Goal: Check status: Check status

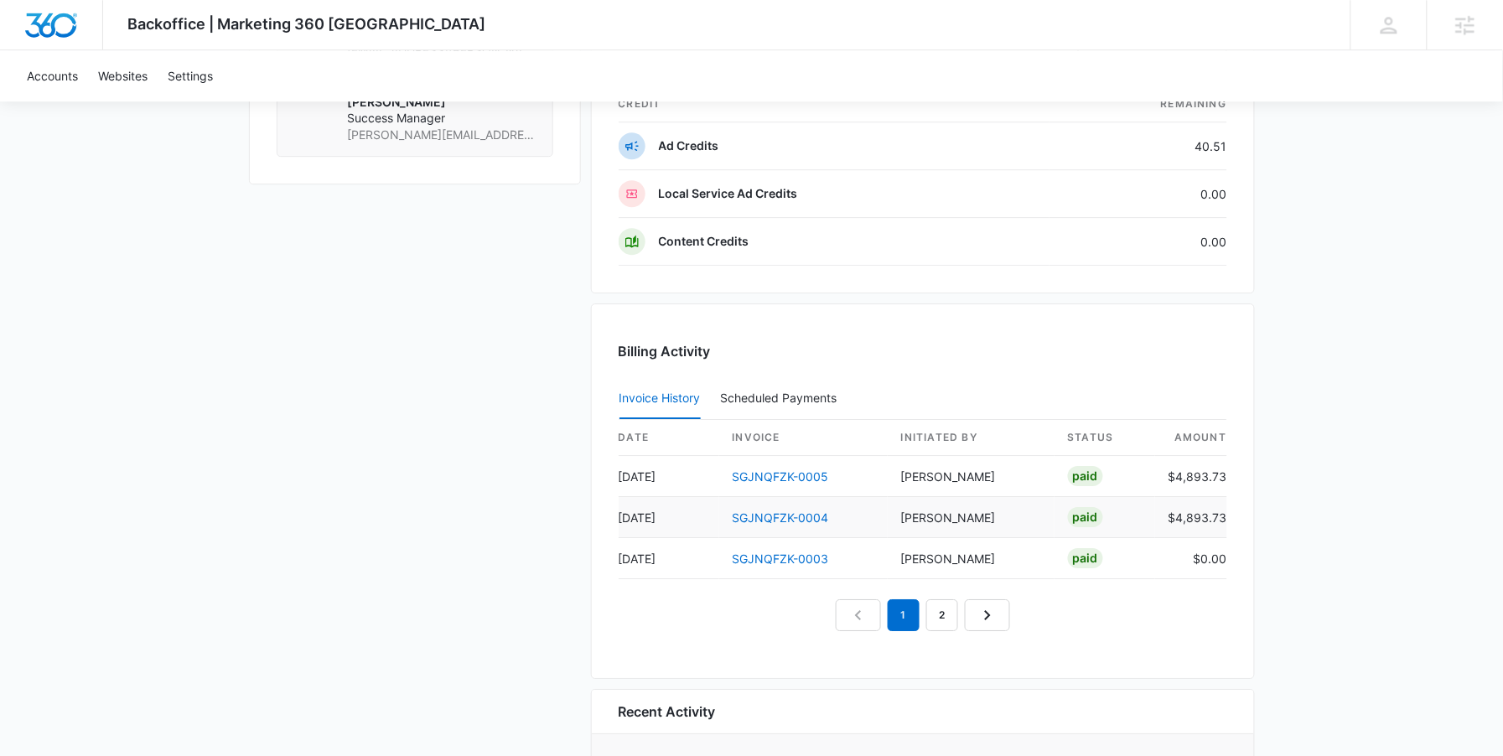
scroll to position [1454, 0]
click at [790, 478] on link "SGJNQFZK-0005" at bounding box center [781, 474] width 96 height 14
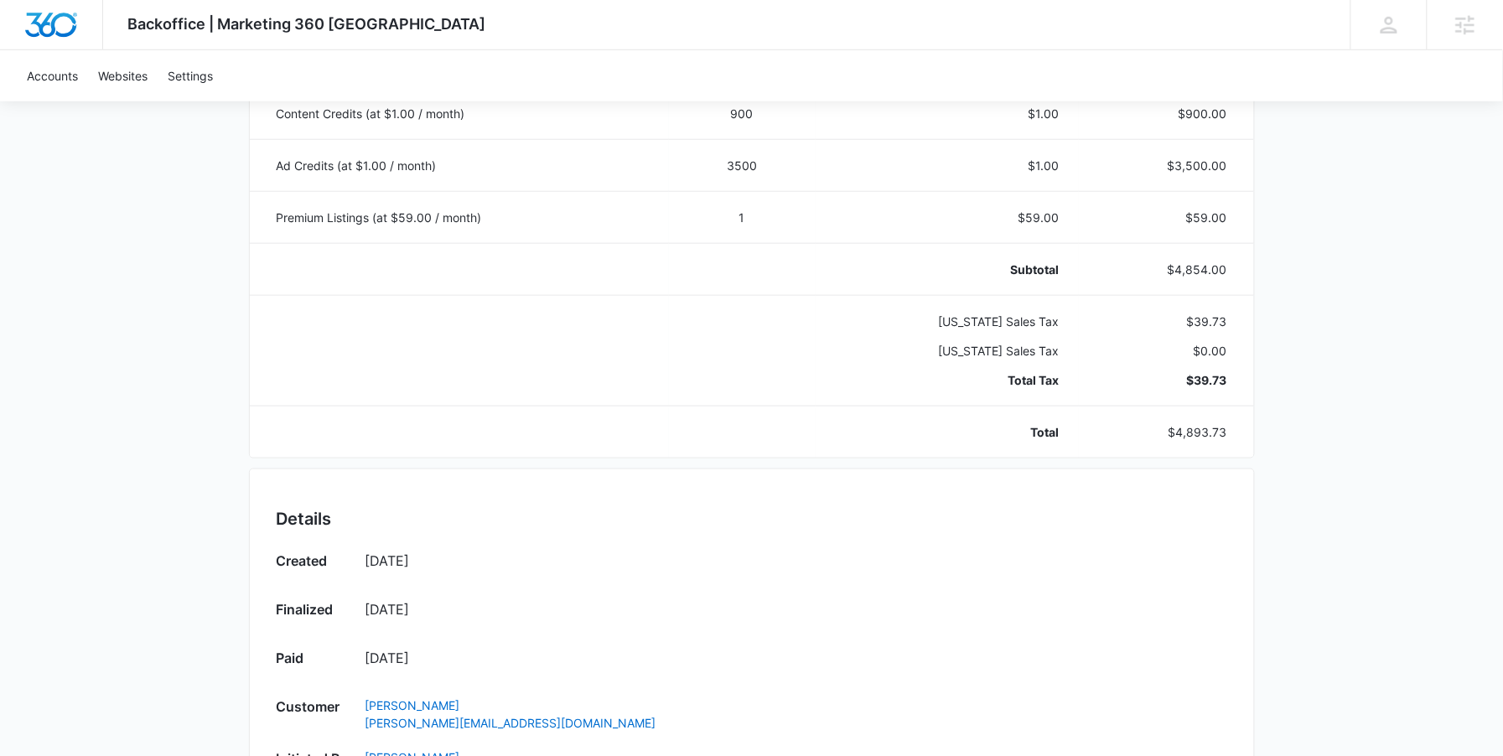
scroll to position [416, 0]
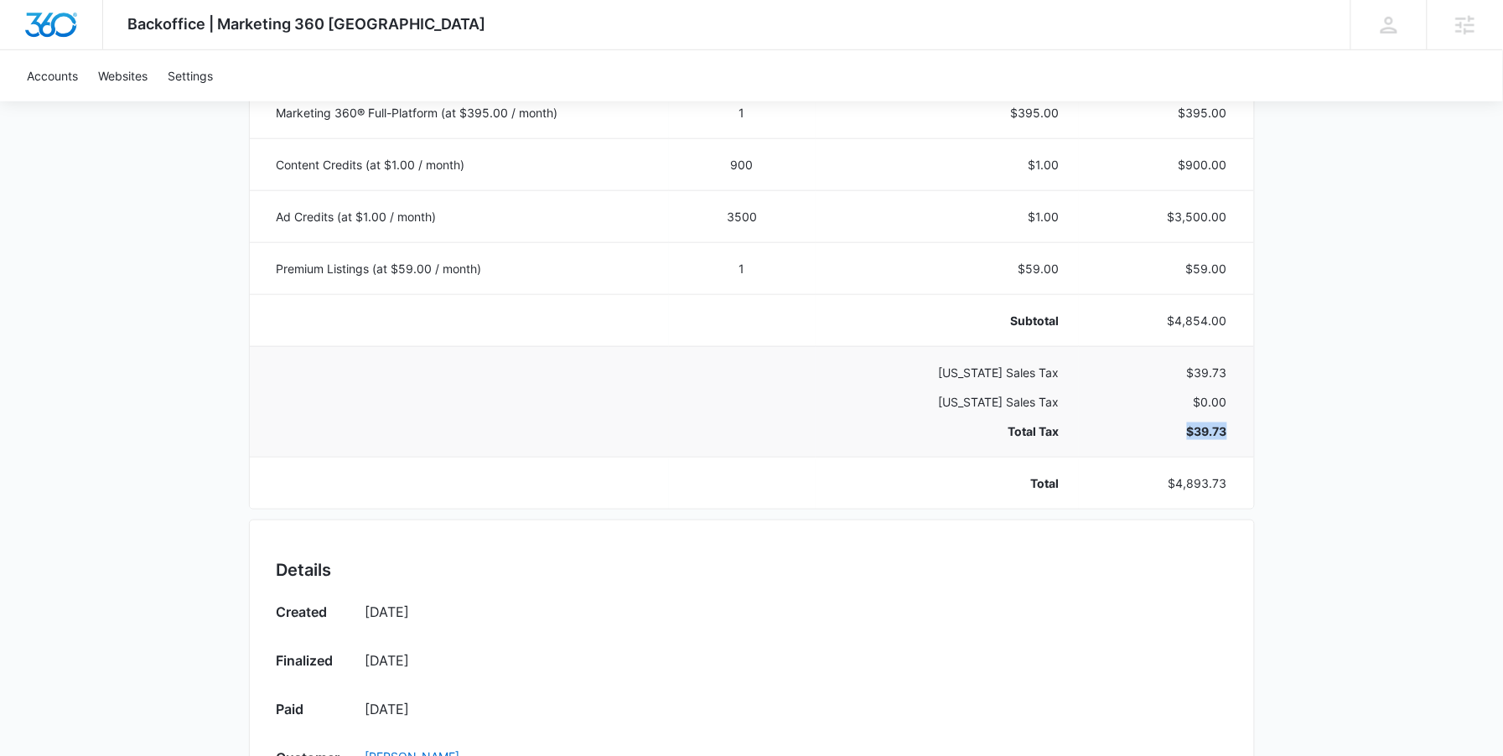
drag, startPoint x: 1183, startPoint y: 428, endPoint x: 1231, endPoint y: 438, distance: 48.8
click at [1231, 438] on td "$39.73 $0.00 $39.73" at bounding box center [1166, 401] width 174 height 111
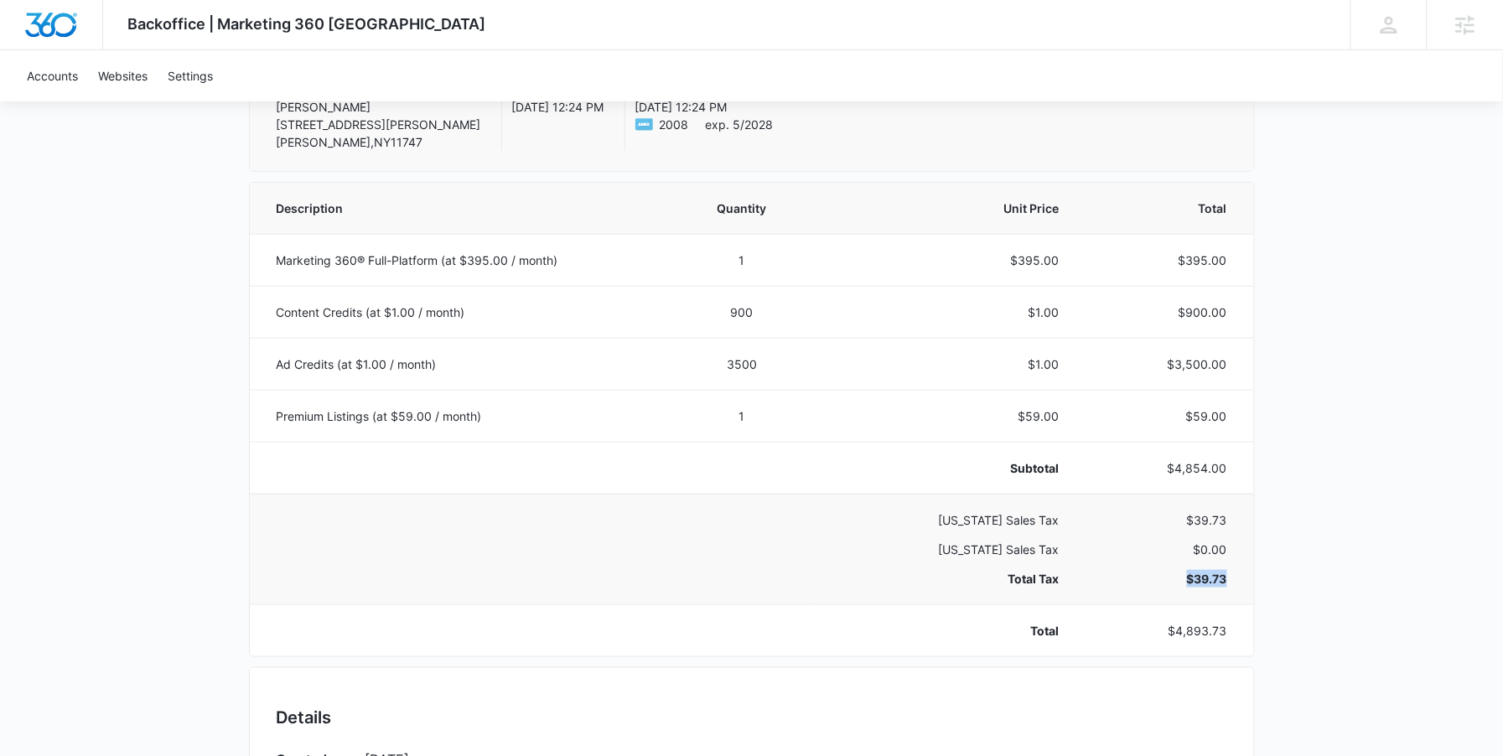
scroll to position [266, 0]
click at [1272, 583] on div "Backoffice | Marketing 360 Canada Apps Settings sb [PERSON_NAME] [PERSON_NAME][…" at bounding box center [751, 608] width 1503 height 1749
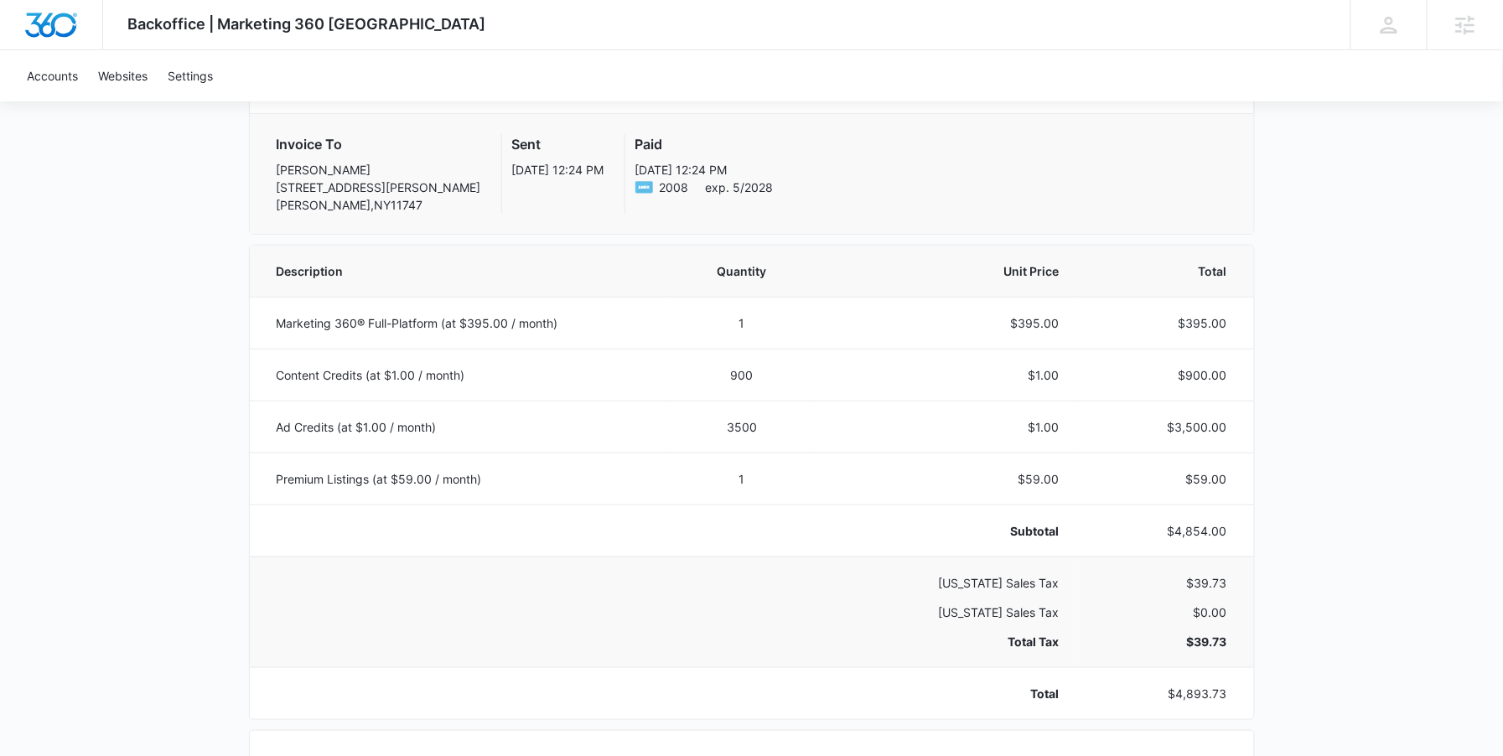
scroll to position [199, 0]
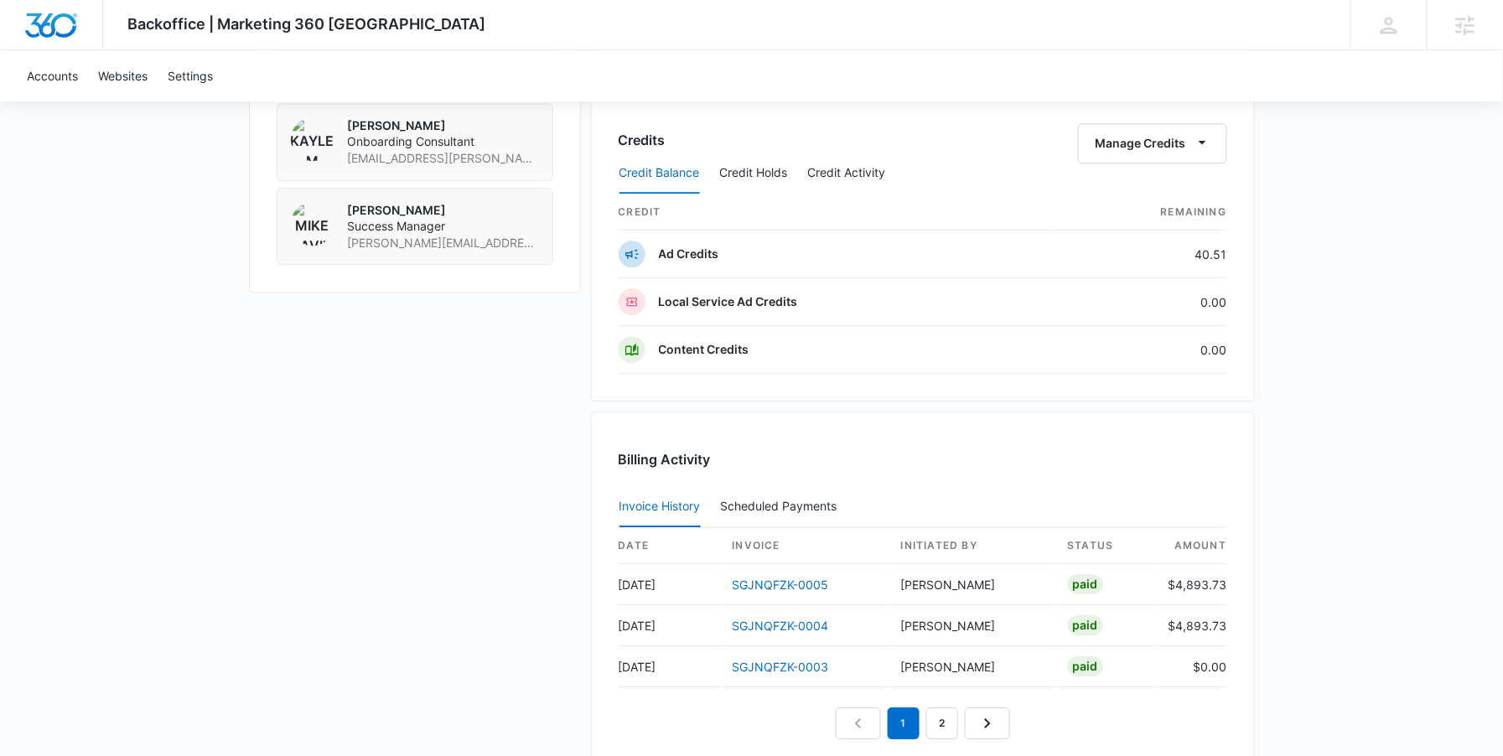
scroll to position [1593, 0]
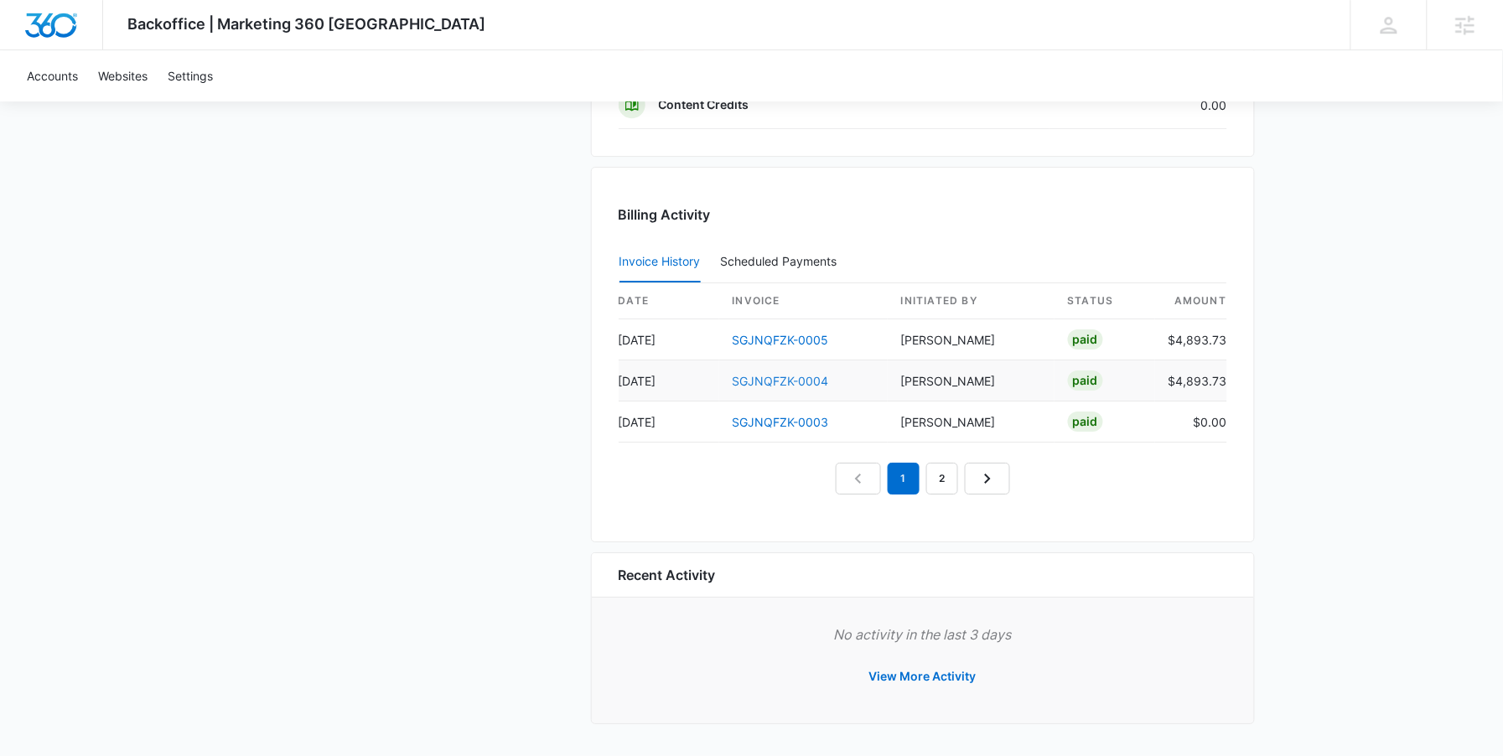
click at [778, 377] on link "SGJNQFZK-0004" at bounding box center [781, 381] width 96 height 14
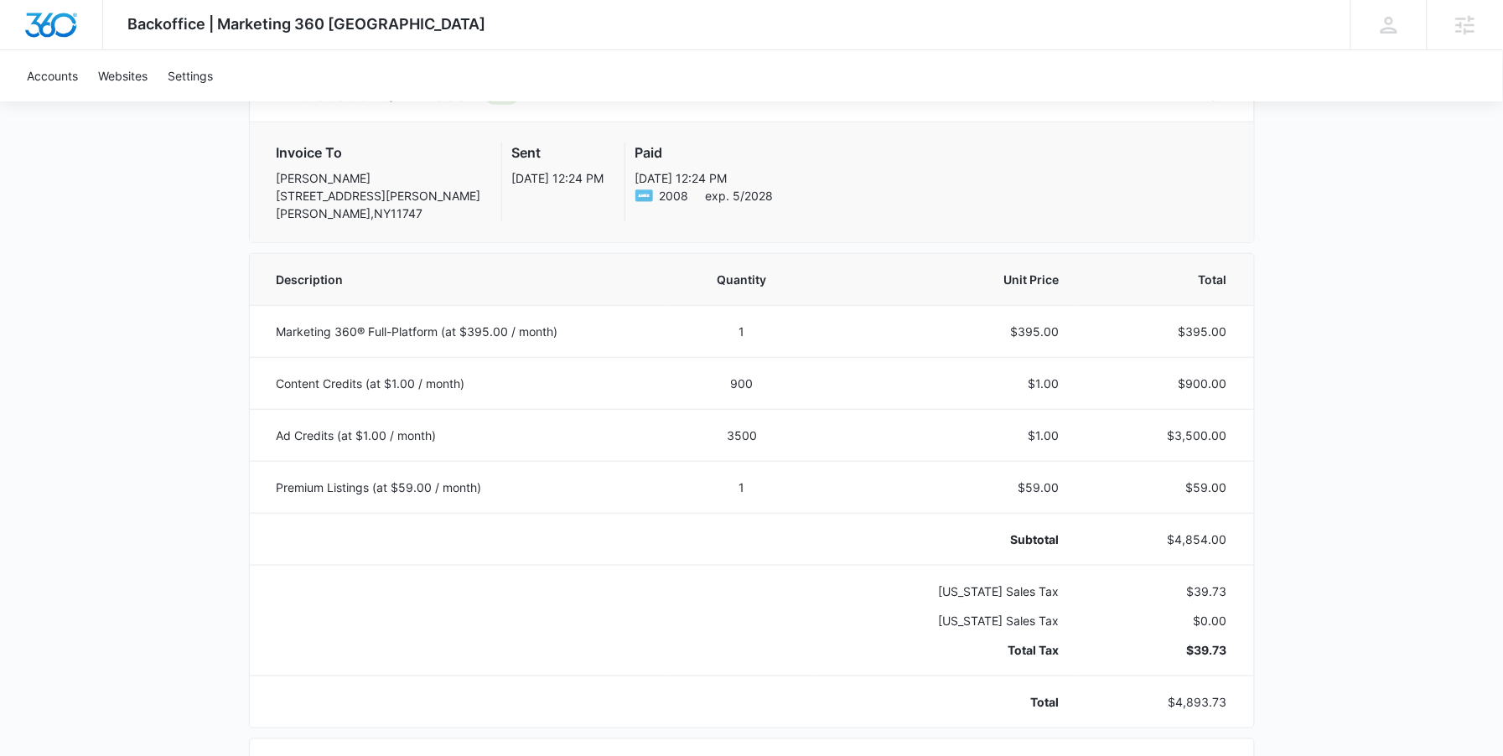
scroll to position [194, 0]
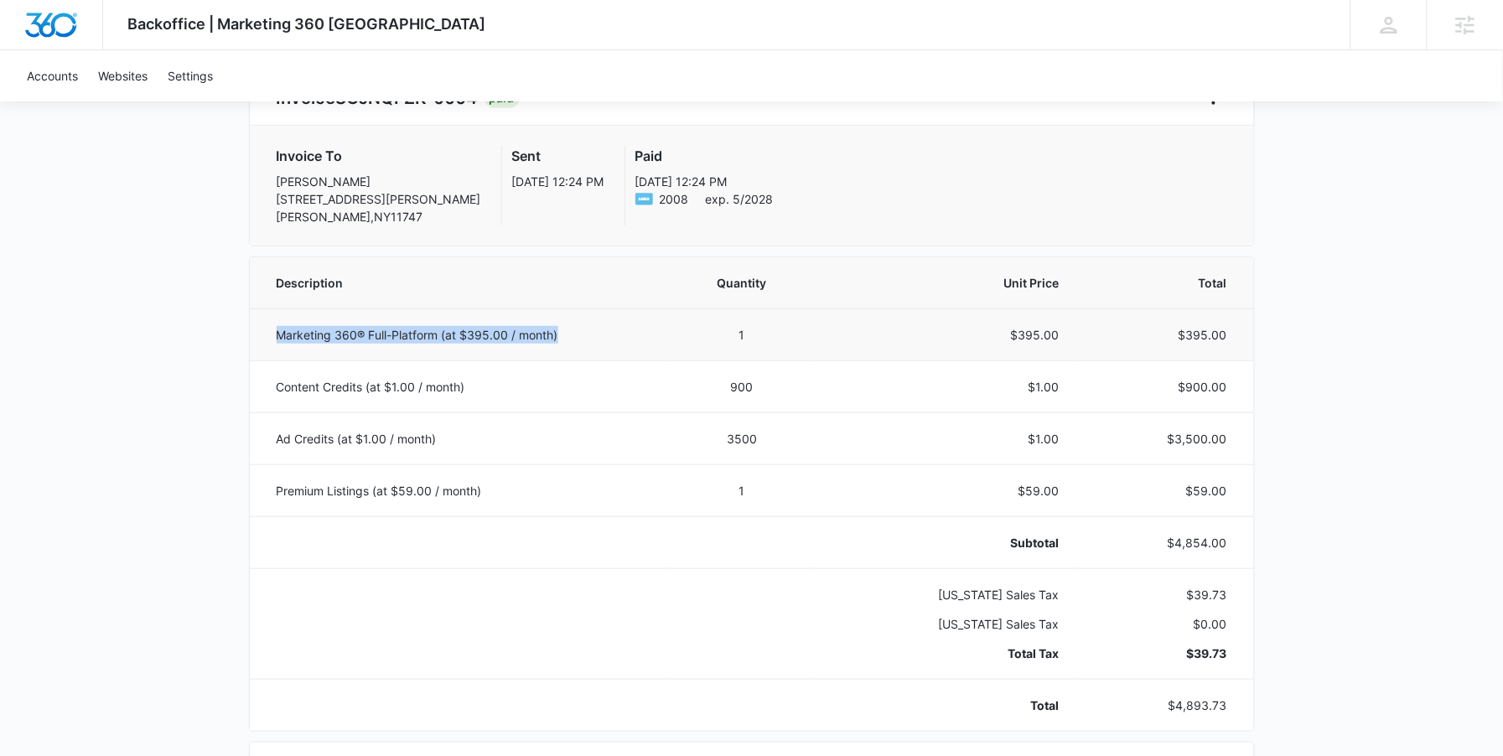
drag, startPoint x: 283, startPoint y: 325, endPoint x: 552, endPoint y: 348, distance: 270.0
click at [552, 348] on td "Marketing 360® Full-Platform (at $395.00 / month)" at bounding box center [459, 334] width 419 height 52
click at [1024, 382] on p "$1.00" at bounding box center [948, 387] width 224 height 18
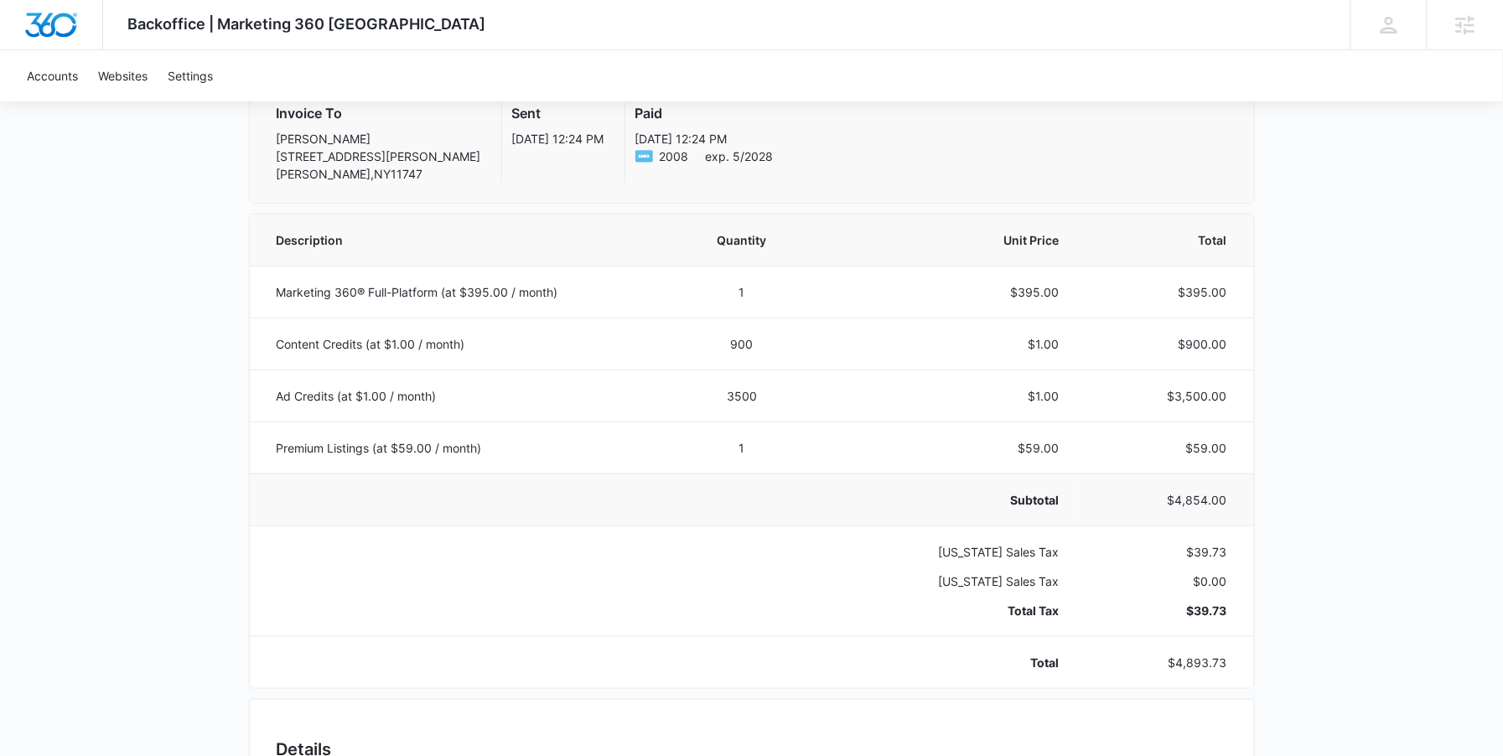
scroll to position [412, 0]
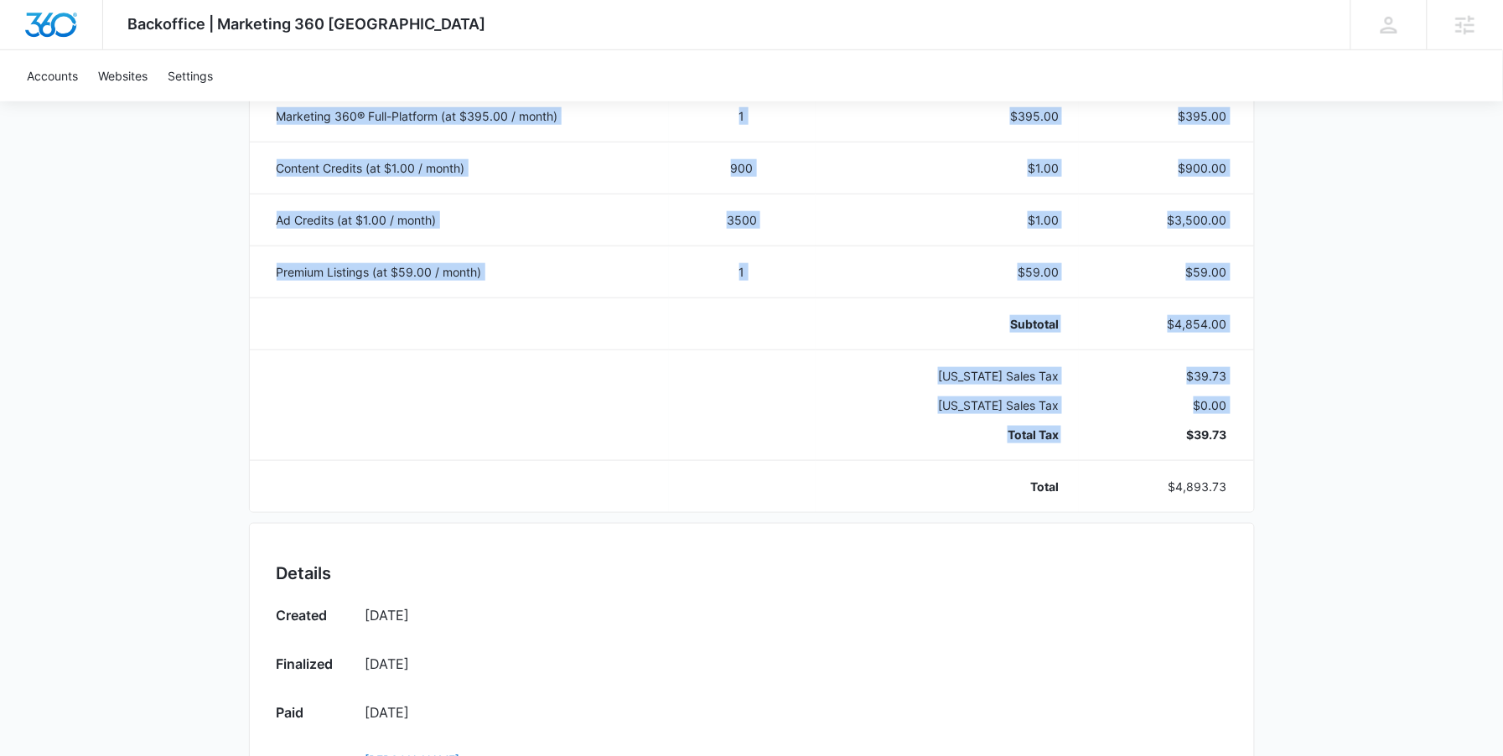
drag, startPoint x: 1165, startPoint y: 432, endPoint x: 1259, endPoint y: 434, distance: 93.9
click at [1259, 434] on div "Backoffice | Marketing 360 Canada Apps Settings sb [PERSON_NAME] [PERSON_NAME][…" at bounding box center [751, 462] width 1503 height 1749
click at [1313, 425] on div "Backoffice | Marketing 360 Canada Apps Settings sb [PERSON_NAME] [PERSON_NAME][…" at bounding box center [751, 462] width 1503 height 1749
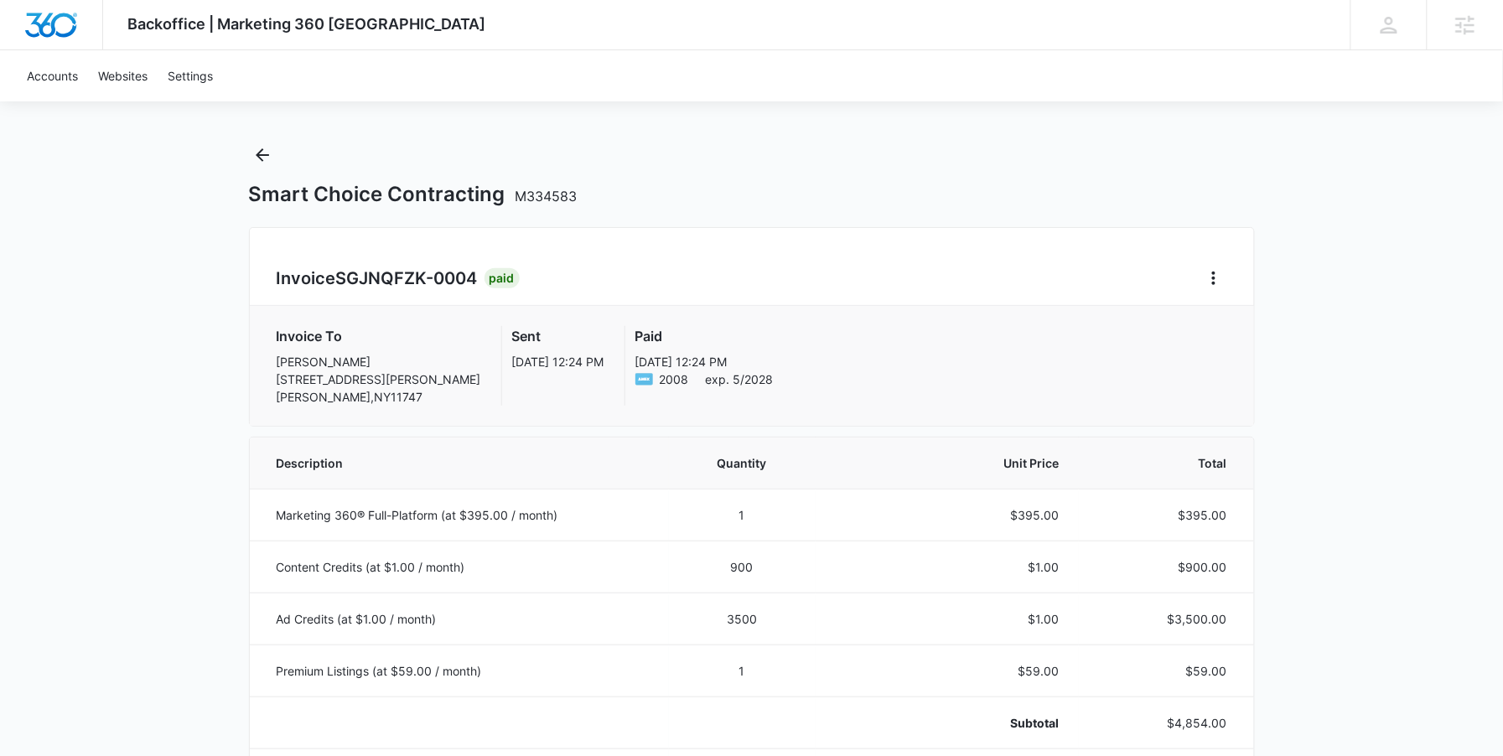
scroll to position [0, 0]
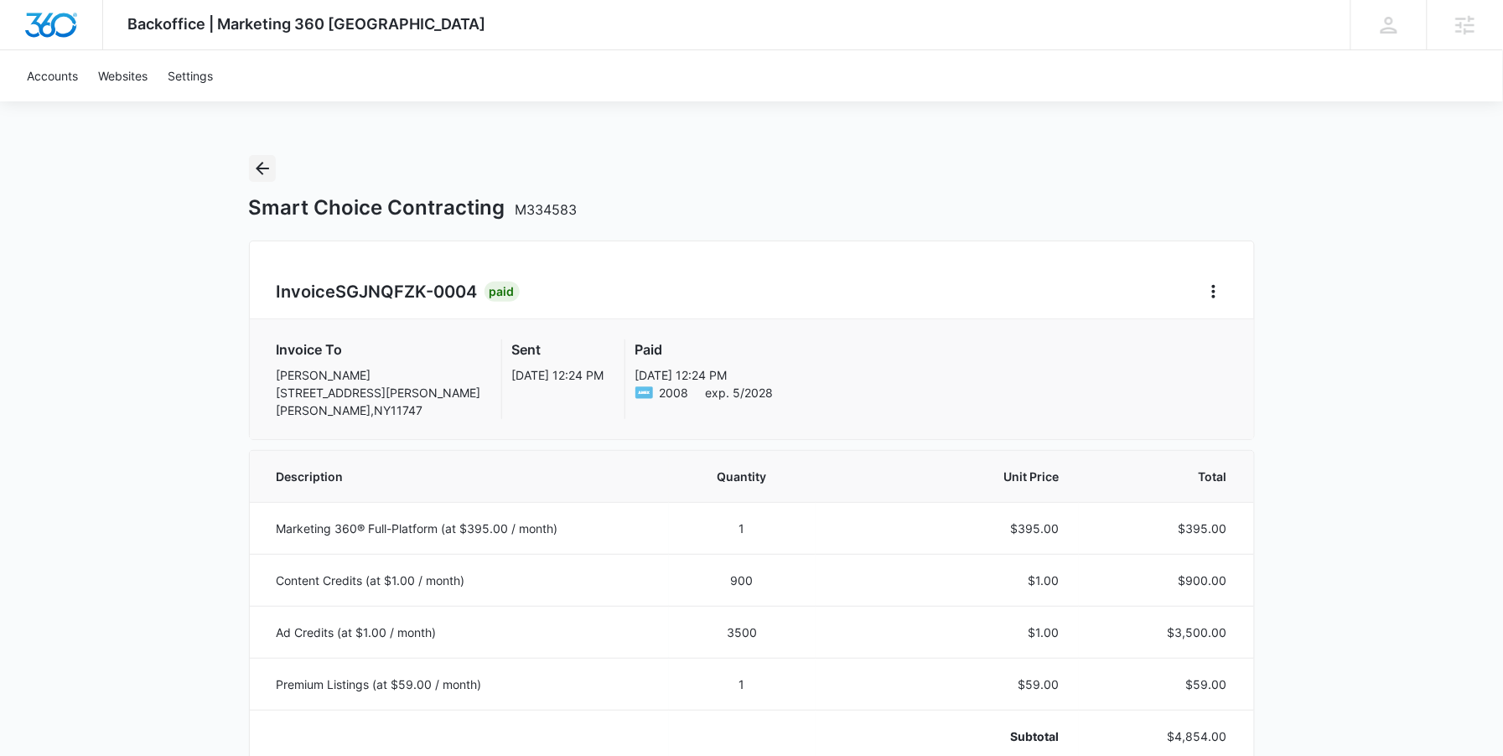
click at [255, 158] on icon "Back" at bounding box center [262, 168] width 20 height 20
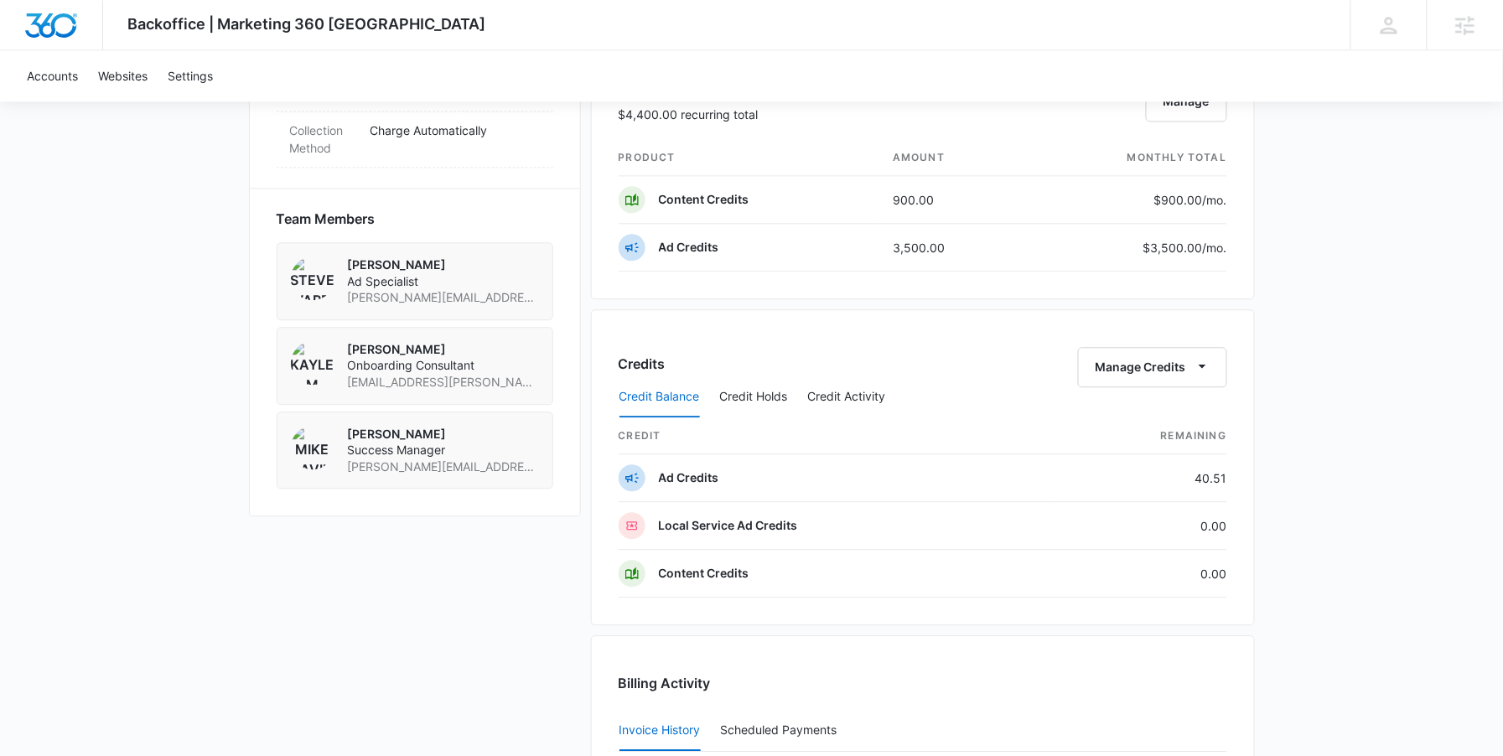
scroll to position [1408, 0]
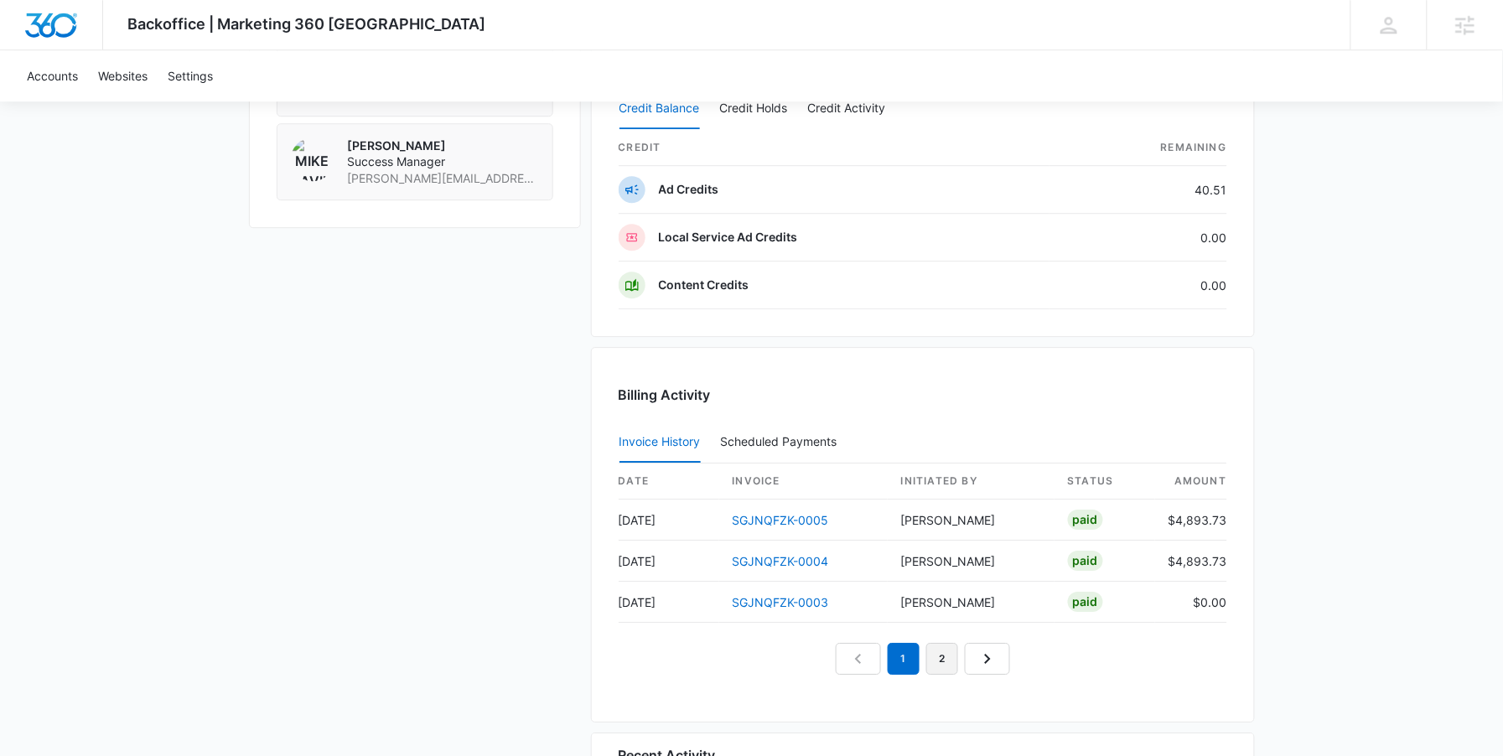
click at [951, 661] on link "2" at bounding box center [942, 659] width 32 height 32
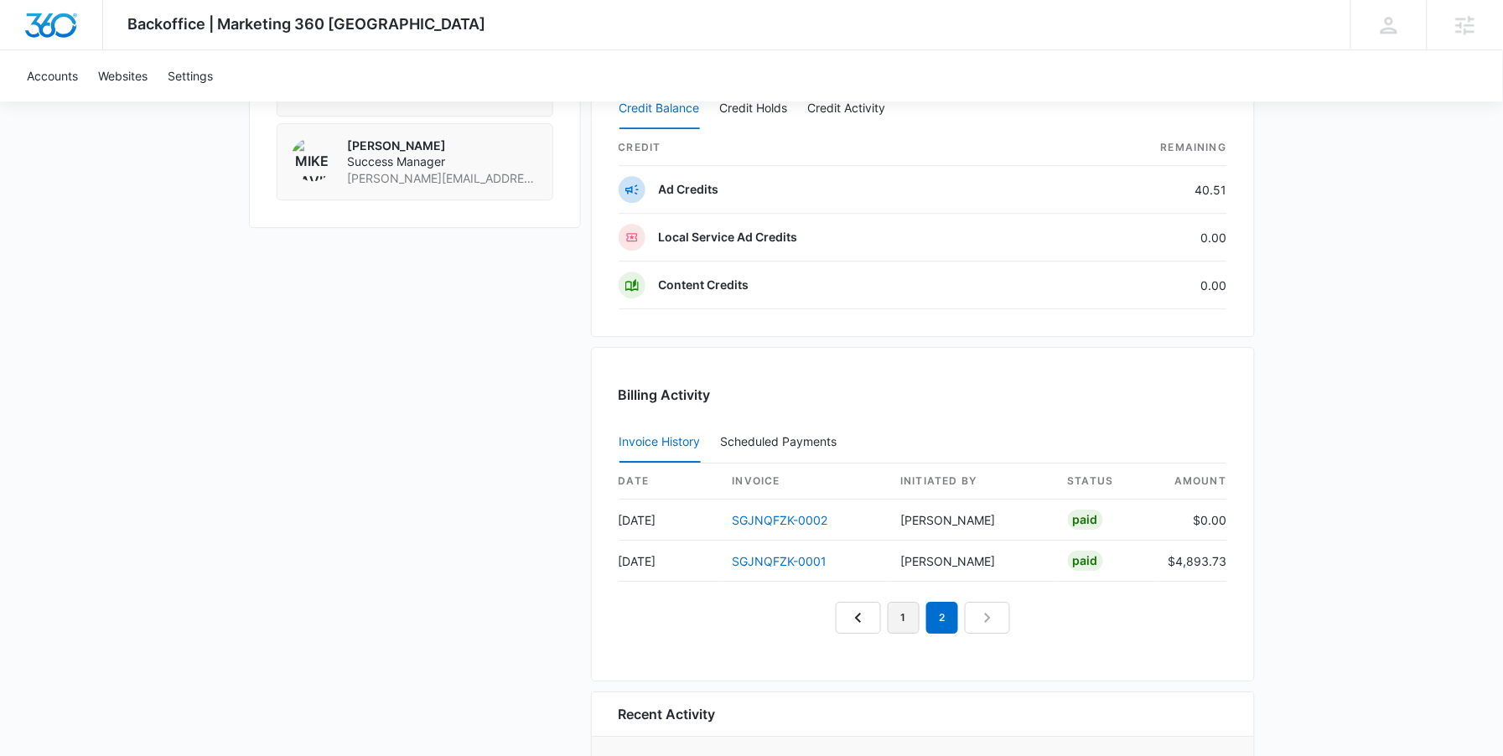
click at [890, 623] on link "1" at bounding box center [904, 618] width 32 height 32
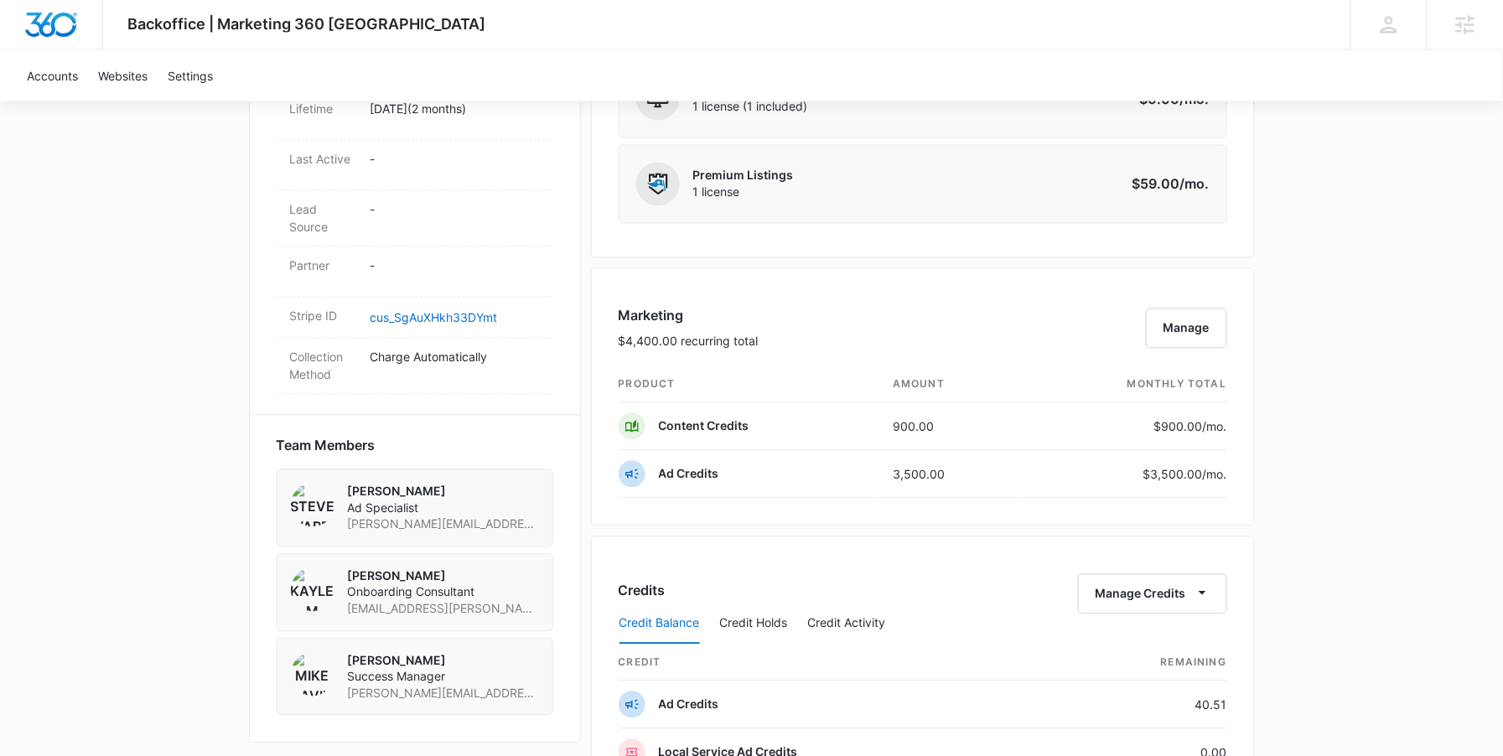
scroll to position [220, 0]
